Goal: Find contact information: Find contact information

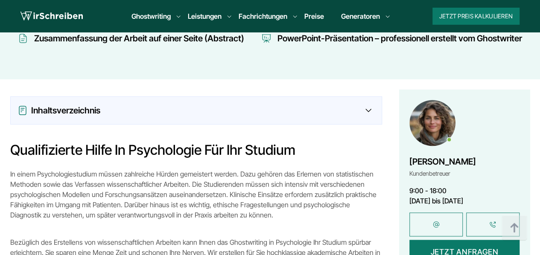
scroll to position [699, 0]
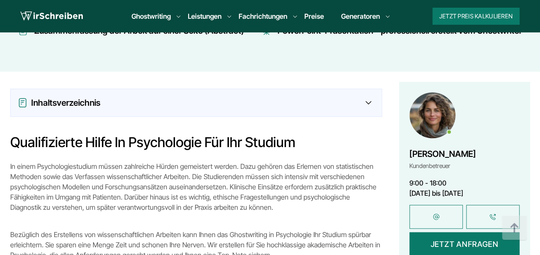
click at [492, 205] on link at bounding box center [492, 217] width 53 height 24
click at [439, 205] on link at bounding box center [435, 217] width 53 height 24
click at [435, 205] on link at bounding box center [435, 217] width 53 height 24
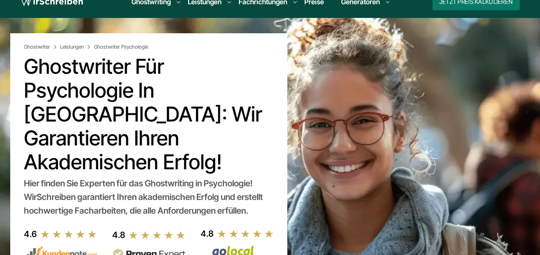
scroll to position [0, 0]
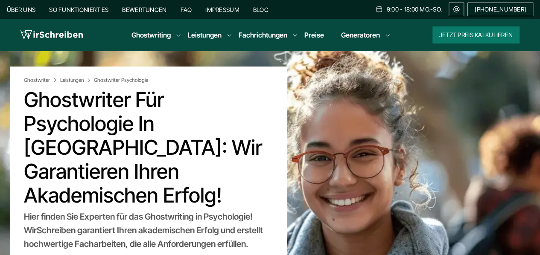
click at [458, 9] on img at bounding box center [456, 9] width 8 height 7
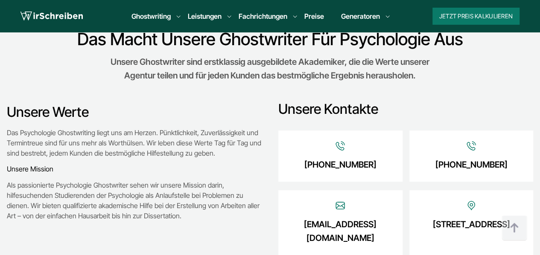
scroll to position [1124, 0]
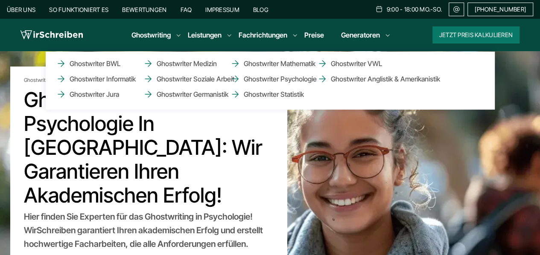
click at [285, 34] on li "Fachrichtungen Ghostwriter BWL Ghostwriter Informatik Ghostwriter Jura Ghostwri…" at bounding box center [263, 35] width 49 height 10
click at [288, 78] on link "Ghostwriter Psychologie" at bounding box center [272, 79] width 85 height 10
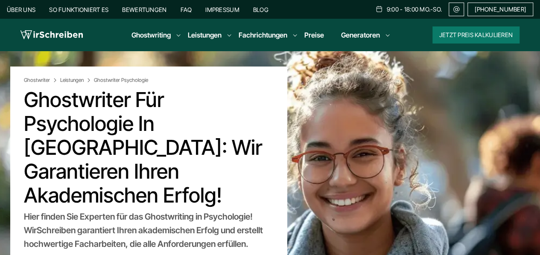
click at [25, 7] on link "Über uns" at bounding box center [21, 9] width 29 height 7
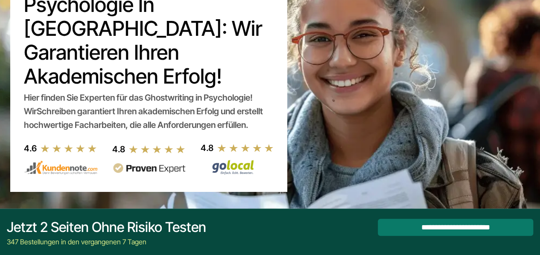
scroll to position [86, 0]
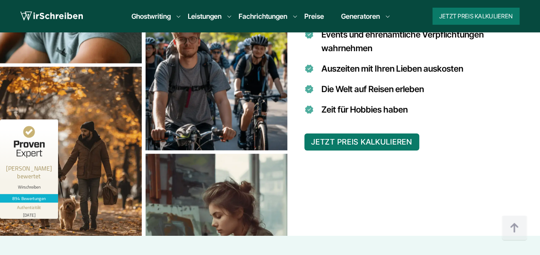
scroll to position [842, 0]
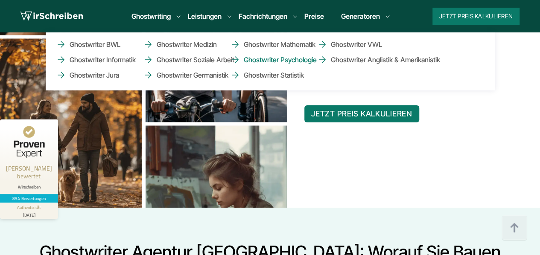
click at [294, 59] on link "Ghostwriter Psychologie" at bounding box center [272, 60] width 85 height 10
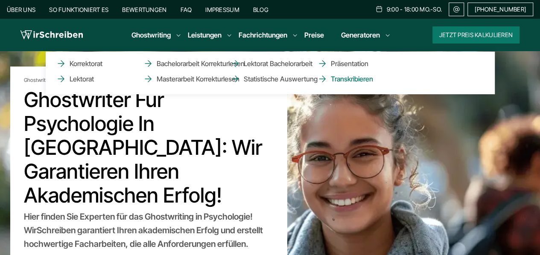
click at [355, 77] on link "Transkribieren" at bounding box center [359, 79] width 85 height 10
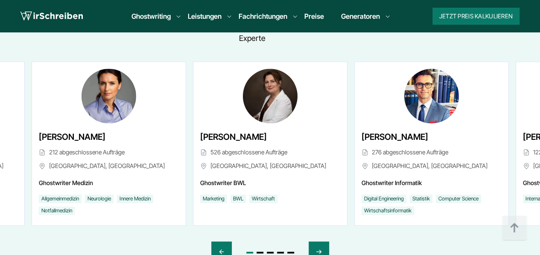
scroll to position [2152, 0]
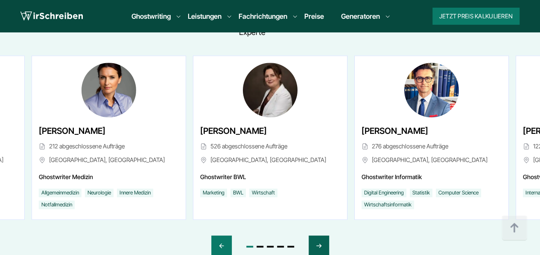
click at [318, 236] on icon "Next slide" at bounding box center [318, 246] width 7 height 20
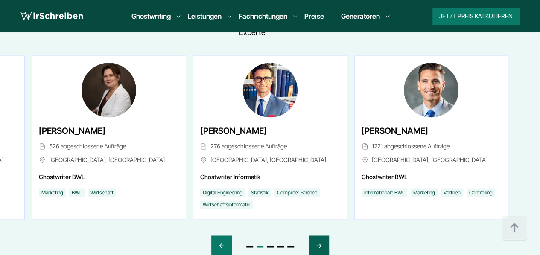
click at [318, 236] on icon "Next slide" at bounding box center [318, 246] width 7 height 20
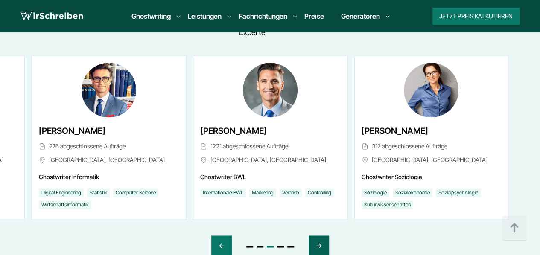
click at [318, 236] on icon "Next slide" at bounding box center [318, 246] width 7 height 20
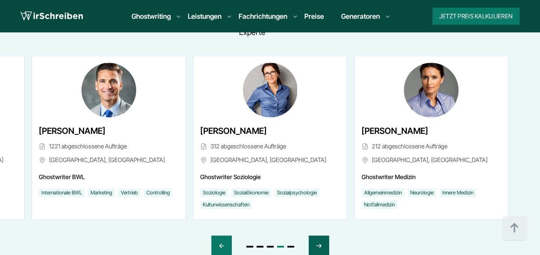
click at [318, 236] on icon "Next slide" at bounding box center [318, 246] width 7 height 20
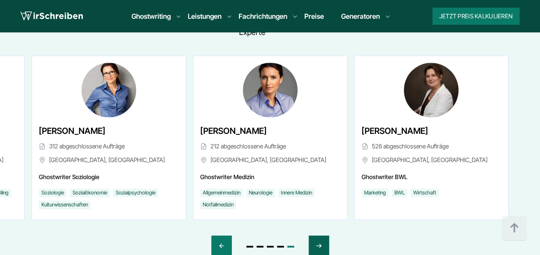
click at [318, 236] on icon "Next slide" at bounding box center [318, 246] width 7 height 20
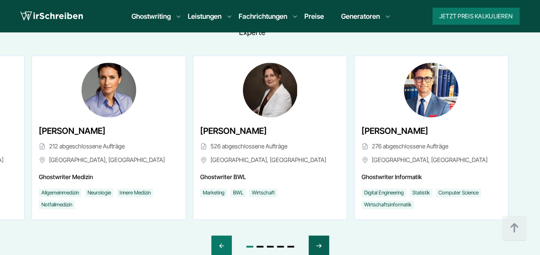
click at [318, 236] on icon "Next slide" at bounding box center [318, 246] width 7 height 20
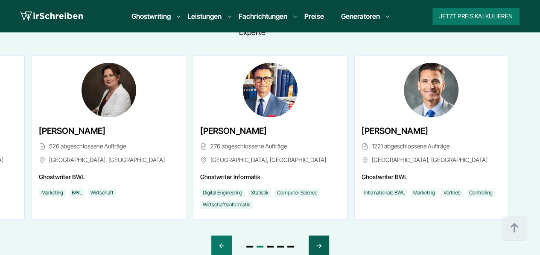
click at [318, 236] on icon "Next slide" at bounding box center [318, 246] width 7 height 20
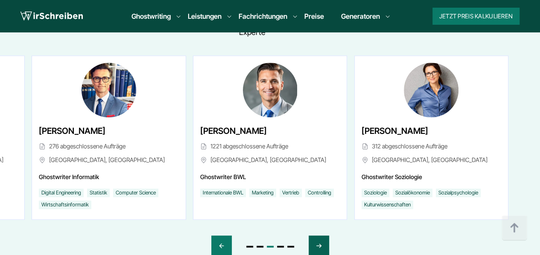
click at [318, 236] on icon "Next slide" at bounding box center [318, 246] width 7 height 20
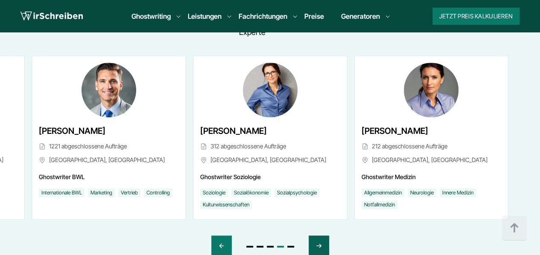
click at [318, 236] on icon "Next slide" at bounding box center [318, 246] width 7 height 20
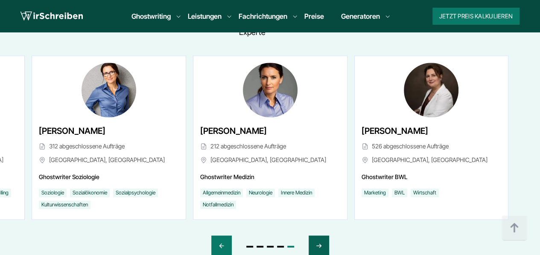
click at [318, 236] on icon "Next slide" at bounding box center [318, 246] width 7 height 20
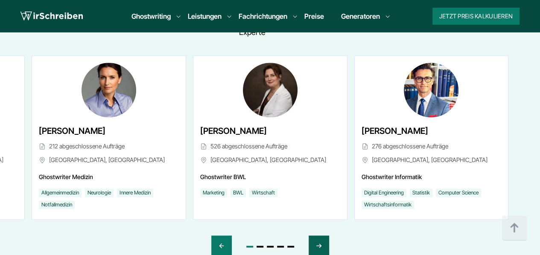
click at [318, 236] on icon "Next slide" at bounding box center [318, 246] width 7 height 20
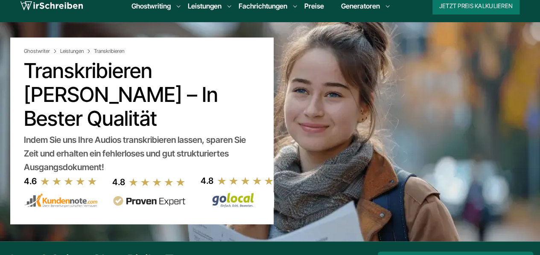
scroll to position [0, 0]
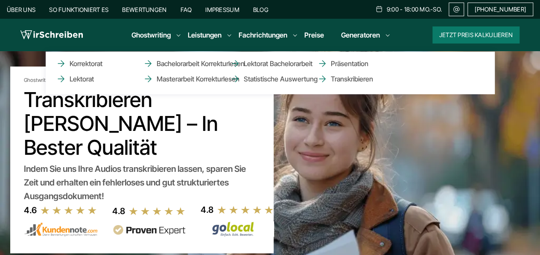
click at [221, 35] on li "Leistungen Korrektorat Lektorat Bachelorarbeit Korrekturlesen Masterarbeit Korr…" at bounding box center [205, 35] width 34 height 10
click at [210, 35] on li "Leistungen Korrektorat Lektorat Bachelorarbeit Korrekturlesen Masterarbeit Korr…" at bounding box center [205, 35] width 34 height 10
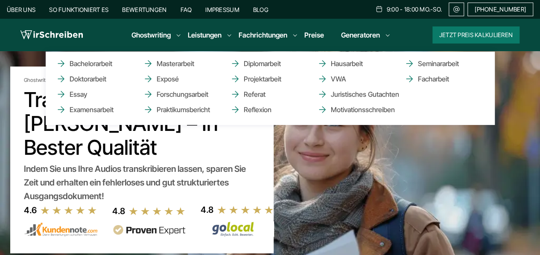
click at [171, 34] on li "Ghostwriting Bachelorarbeit Doktorarbeit Essay Examensarbeit Masterarbeit Expos…" at bounding box center [150, 35] width 39 height 10
click at [161, 34] on li "Ghostwriting Bachelorarbeit Doktorarbeit Essay Examensarbeit Masterarbeit Expos…" at bounding box center [150, 35] width 39 height 10
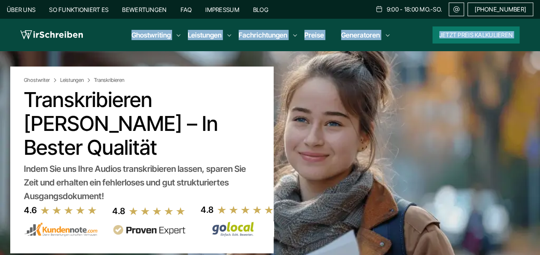
drag, startPoint x: 170, startPoint y: 34, endPoint x: 281, endPoint y: 61, distance: 114.7
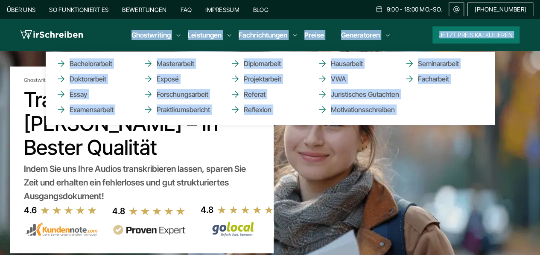
click at [169, 30] on link "Ghostwriting" at bounding box center [150, 35] width 39 height 10
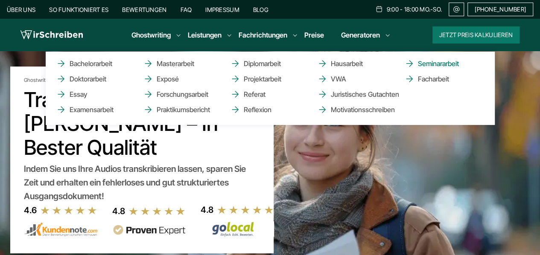
click at [428, 63] on link "Seminararbeit" at bounding box center [446, 63] width 85 height 10
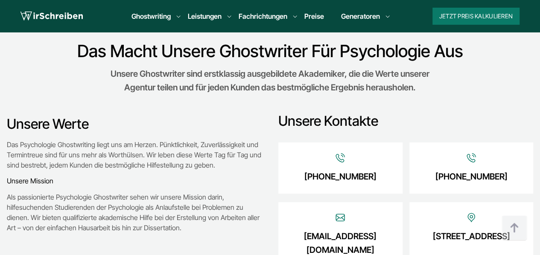
scroll to position [1153, 0]
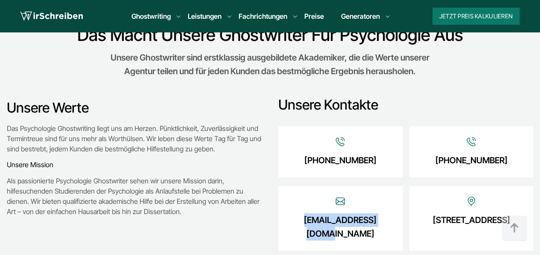
drag, startPoint x: 385, startPoint y: 179, endPoint x: 298, endPoint y: 181, distance: 87.5
click at [298, 186] on div "[EMAIL_ADDRESS][DOMAIN_NAME]" at bounding box center [340, 218] width 124 height 65
copy link "[EMAIL_ADDRESS][DOMAIN_NAME]"
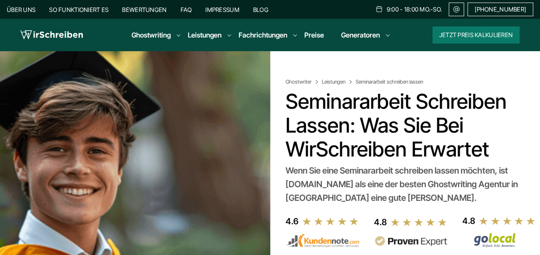
click at [29, 8] on link "Über uns" at bounding box center [21, 9] width 29 height 7
